Goal: Task Accomplishment & Management: Manage account settings

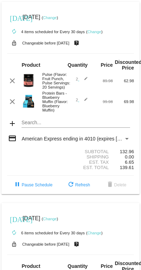
click at [68, 31] on small "autorenew 4 items scheduled for Every 30 days" at bounding box center [46, 32] width 78 height 4
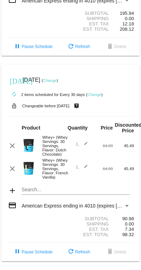
scroll to position [368, 0]
click at [95, 97] on link "Change" at bounding box center [95, 95] width 14 height 4
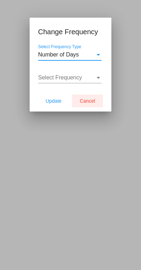
click at [90, 104] on span "Cancel" at bounding box center [88, 101] width 16 height 6
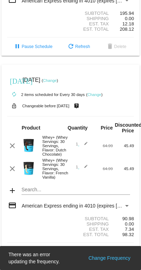
scroll to position [398, 0]
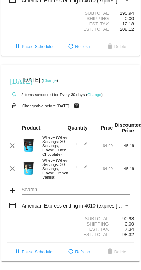
click at [76, 253] on span "refresh Refresh" at bounding box center [78, 252] width 23 height 5
click at [124, 203] on div "Payment Method" at bounding box center [127, 206] width 6 height 6
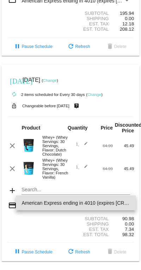
click at [68, 229] on div at bounding box center [70, 135] width 141 height 270
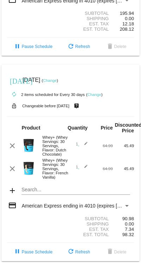
click at [57, 78] on link "Change" at bounding box center [50, 80] width 14 height 4
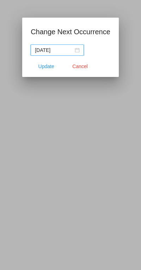
click at [82, 66] on span "Cancel" at bounding box center [80, 67] width 16 height 6
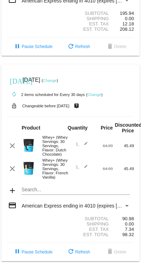
click at [57, 78] on link "Change" at bounding box center [50, 80] width 14 height 4
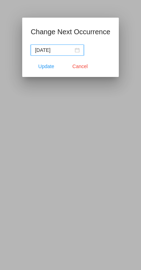
click at [63, 49] on input "2026-08-18" at bounding box center [54, 50] width 39 height 8
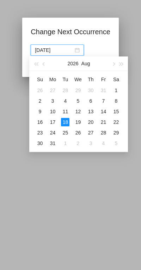
click at [41, 64] on button "button" at bounding box center [44, 64] width 8 height 14
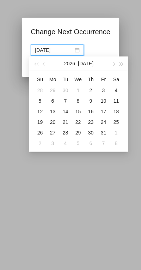
click at [39, 67] on button "button" at bounding box center [36, 64] width 8 height 14
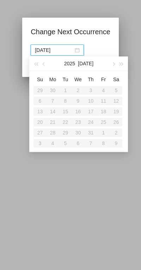
click at [41, 64] on button "button" at bounding box center [44, 64] width 8 height 14
click at [40, 65] on button "button" at bounding box center [36, 64] width 8 height 14
click at [122, 65] on span "button" at bounding box center [122, 65] width 4 height 4
click at [123, 61] on button "button" at bounding box center [122, 64] width 8 height 14
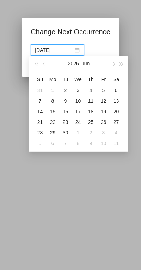
click at [120, 63] on span "button" at bounding box center [122, 65] width 4 height 4
click at [39, 59] on button "button" at bounding box center [36, 64] width 8 height 14
click at [40, 67] on button "button" at bounding box center [36, 64] width 8 height 14
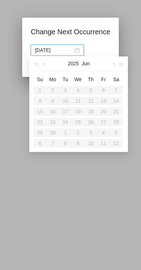
click at [112, 63] on button "button" at bounding box center [114, 64] width 8 height 14
click at [111, 65] on button "button" at bounding box center [114, 64] width 8 height 14
click at [112, 63] on button "button" at bounding box center [114, 64] width 8 height 14
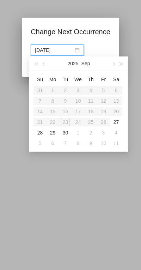
click at [113, 65] on span "button" at bounding box center [114, 65] width 4 height 4
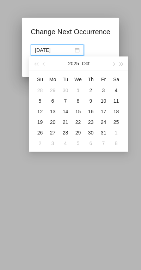
click at [45, 64] on span "button" at bounding box center [44, 65] width 4 height 4
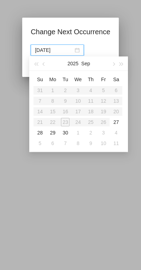
click at [55, 132] on div "29" at bounding box center [52, 133] width 8 height 8
type input "2025-09-29"
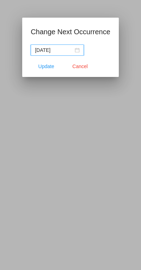
click at [48, 64] on span "Update" at bounding box center [47, 67] width 16 height 6
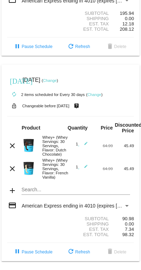
click at [91, 93] on link "Change" at bounding box center [95, 95] width 14 height 4
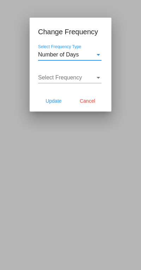
click at [96, 55] on div "Select Frequency Type" at bounding box center [98, 55] width 6 height 6
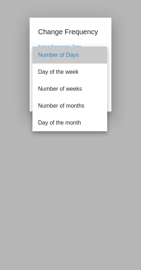
click at [64, 54] on span "Number of Days" at bounding box center [70, 55] width 64 height 17
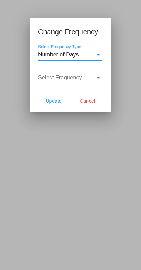
click at [83, 78] on div "Select Frequency" at bounding box center [66, 78] width 57 height 6
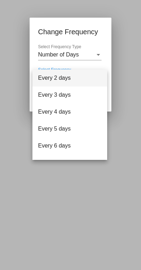
scroll to position [0, 0]
click at [105, 52] on div at bounding box center [70, 135] width 141 height 270
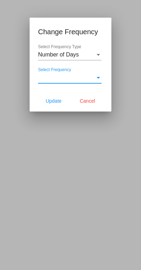
scroll to position [0, 0]
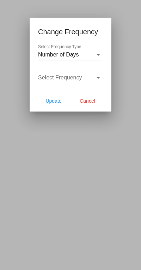
click at [95, 56] on div "Select Frequency Type" at bounding box center [98, 55] width 6 height 6
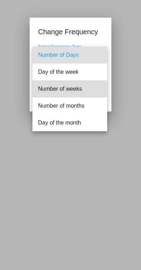
click at [73, 89] on span "Number of weeks" at bounding box center [70, 89] width 64 height 17
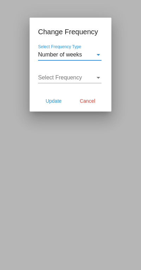
click at [96, 79] on div "Select Frequency" at bounding box center [98, 78] width 6 height 6
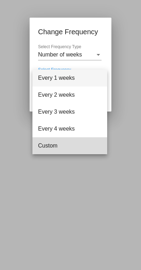
click at [49, 148] on span "Custom" at bounding box center [70, 145] width 64 height 17
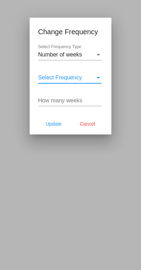
click at [55, 100] on input "How many weeks" at bounding box center [70, 101] width 64 height 6
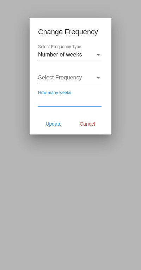
type input "6"
click at [57, 127] on span "Update" at bounding box center [54, 124] width 16 height 6
click at [59, 122] on span "Update" at bounding box center [54, 124] width 16 height 6
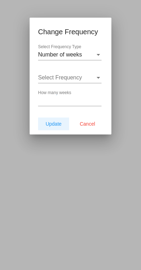
click at [59, 126] on span "Update" at bounding box center [54, 124] width 16 height 6
click at [60, 125] on span "Update" at bounding box center [54, 124] width 16 height 6
click at [61, 127] on span "Update" at bounding box center [54, 124] width 16 height 6
click at [17, 192] on div at bounding box center [70, 135] width 141 height 270
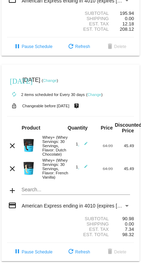
scroll to position [398, 0]
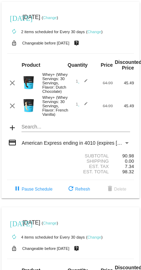
click at [67, 146] on span "American Express ending in 4010 (expires [CREDIT_CARD_DATA])" at bounding box center [96, 143] width 149 height 6
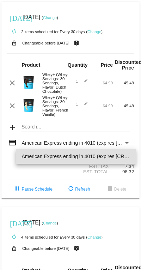
click at [130, 123] on div at bounding box center [70, 135] width 141 height 270
